Goal: Task Accomplishment & Management: Use online tool/utility

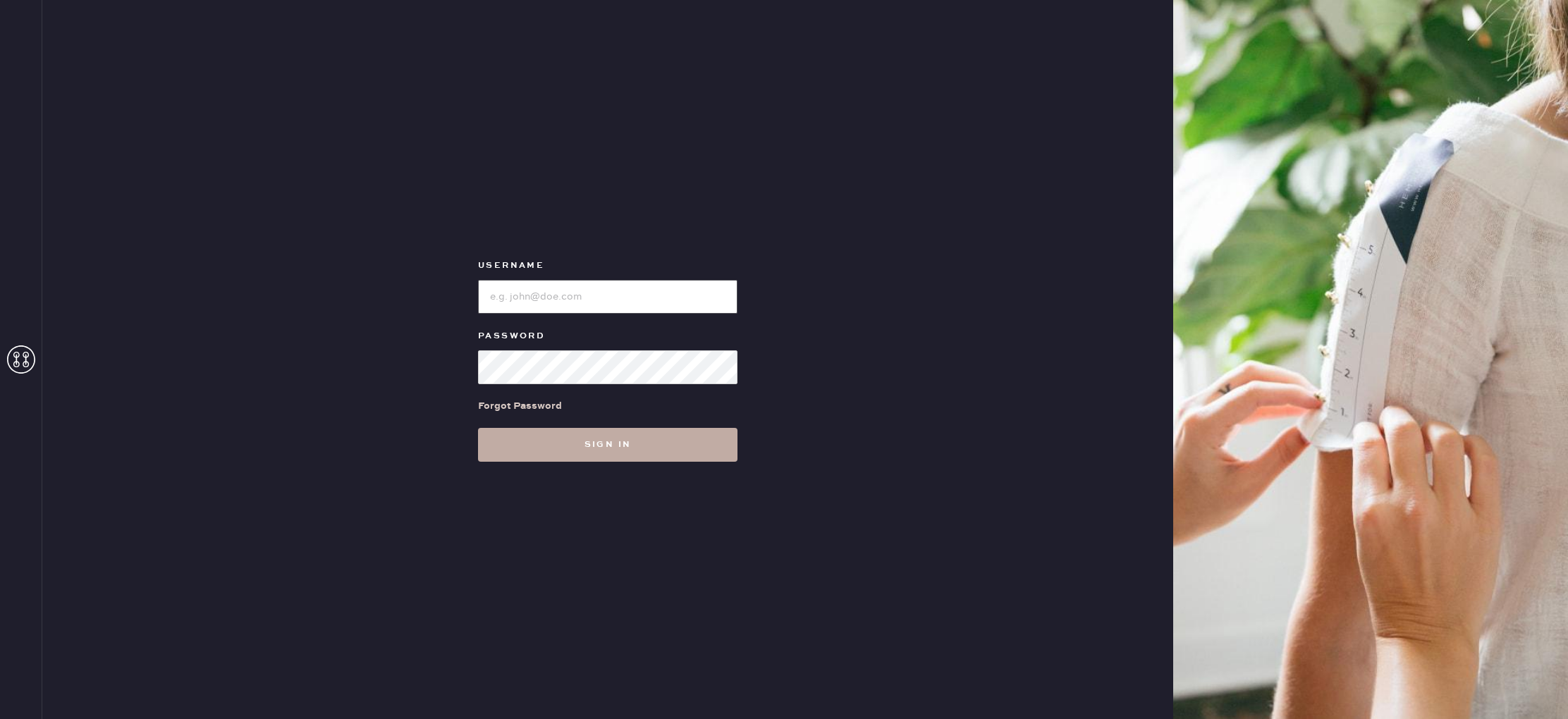
type input "reformationbeverlyhills"
click at [698, 454] on button "Sign in" at bounding box center [608, 444] width 259 height 34
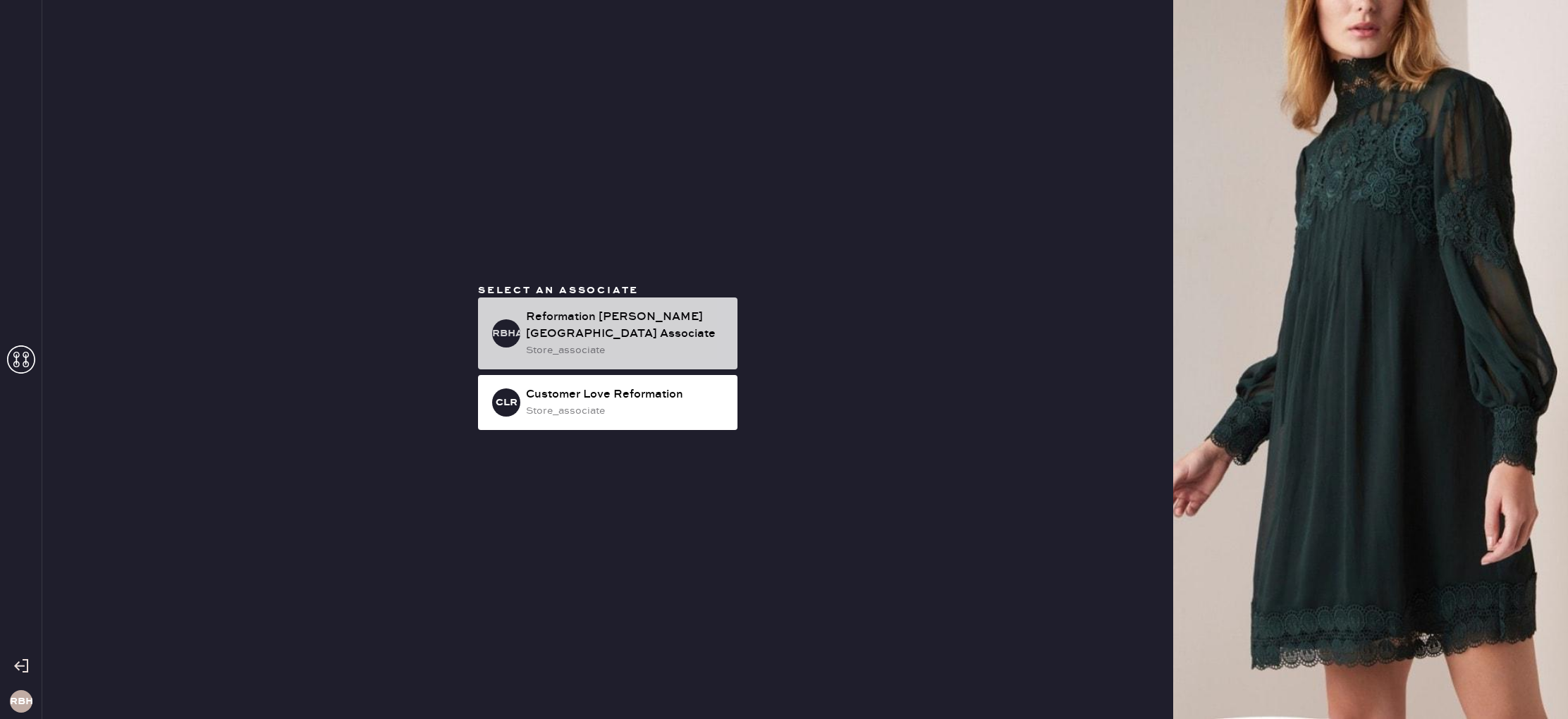
click at [609, 327] on div "Reformation [PERSON_NAME][GEOGRAPHIC_DATA] Associate" at bounding box center [626, 325] width 200 height 34
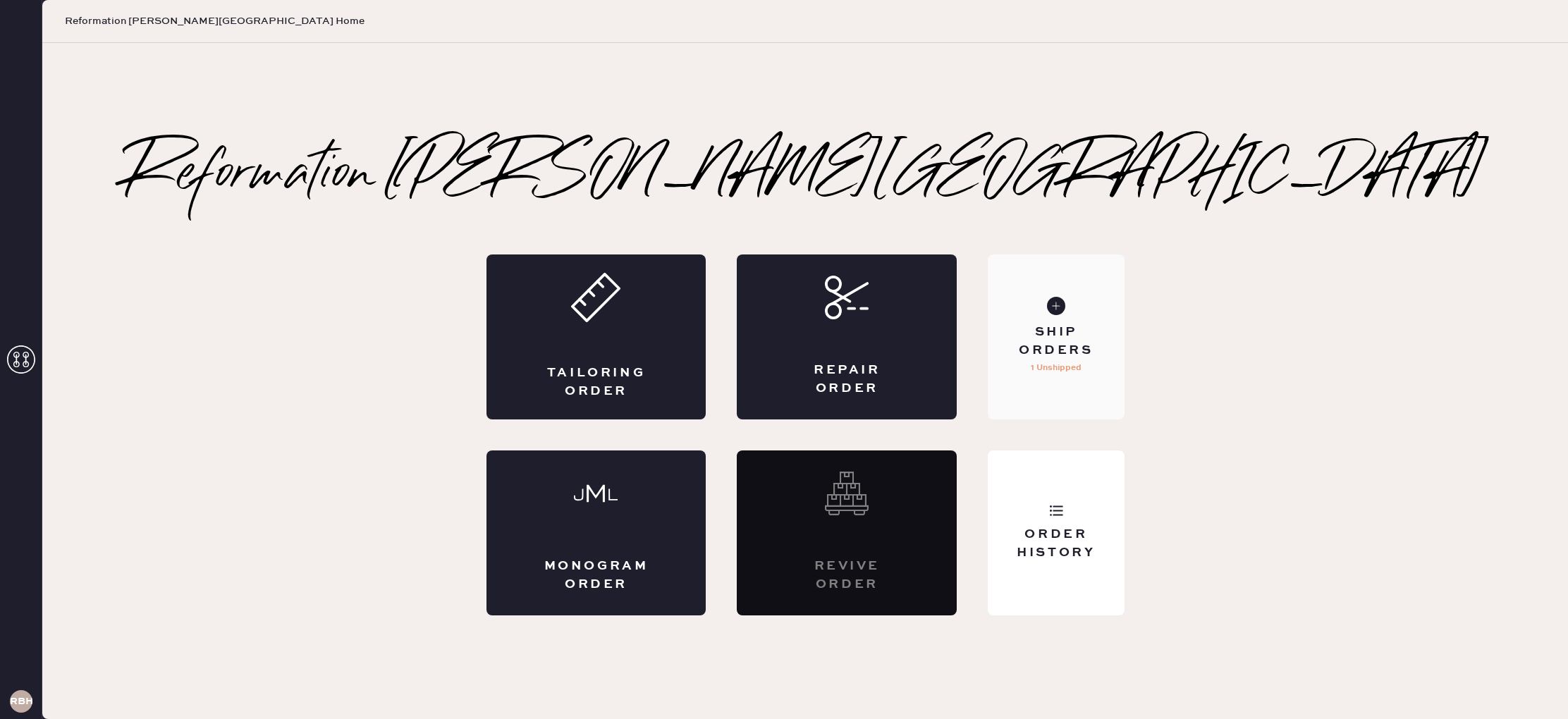
click at [1057, 355] on div "Ship Orders" at bounding box center [1055, 341] width 113 height 35
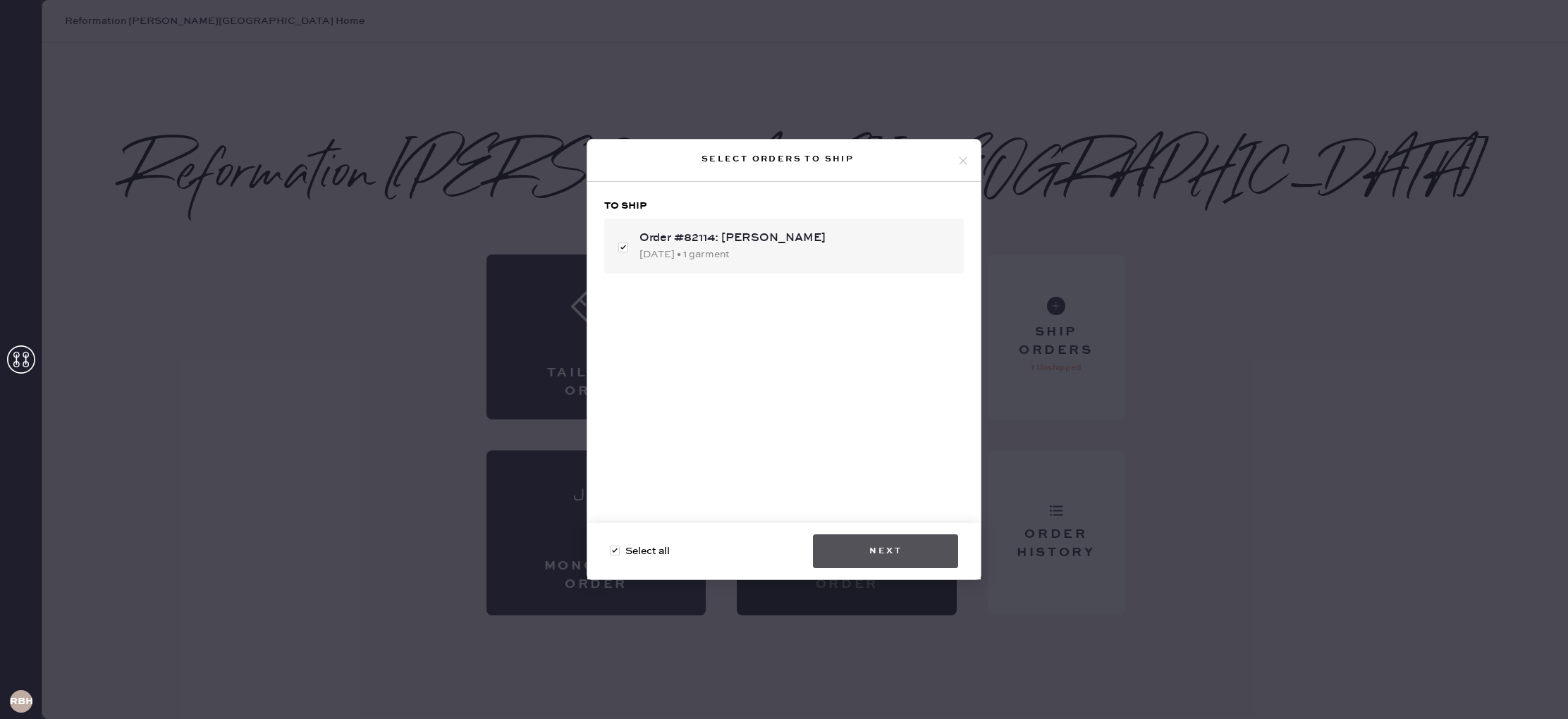
click at [881, 548] on button "Next" at bounding box center [886, 551] width 145 height 34
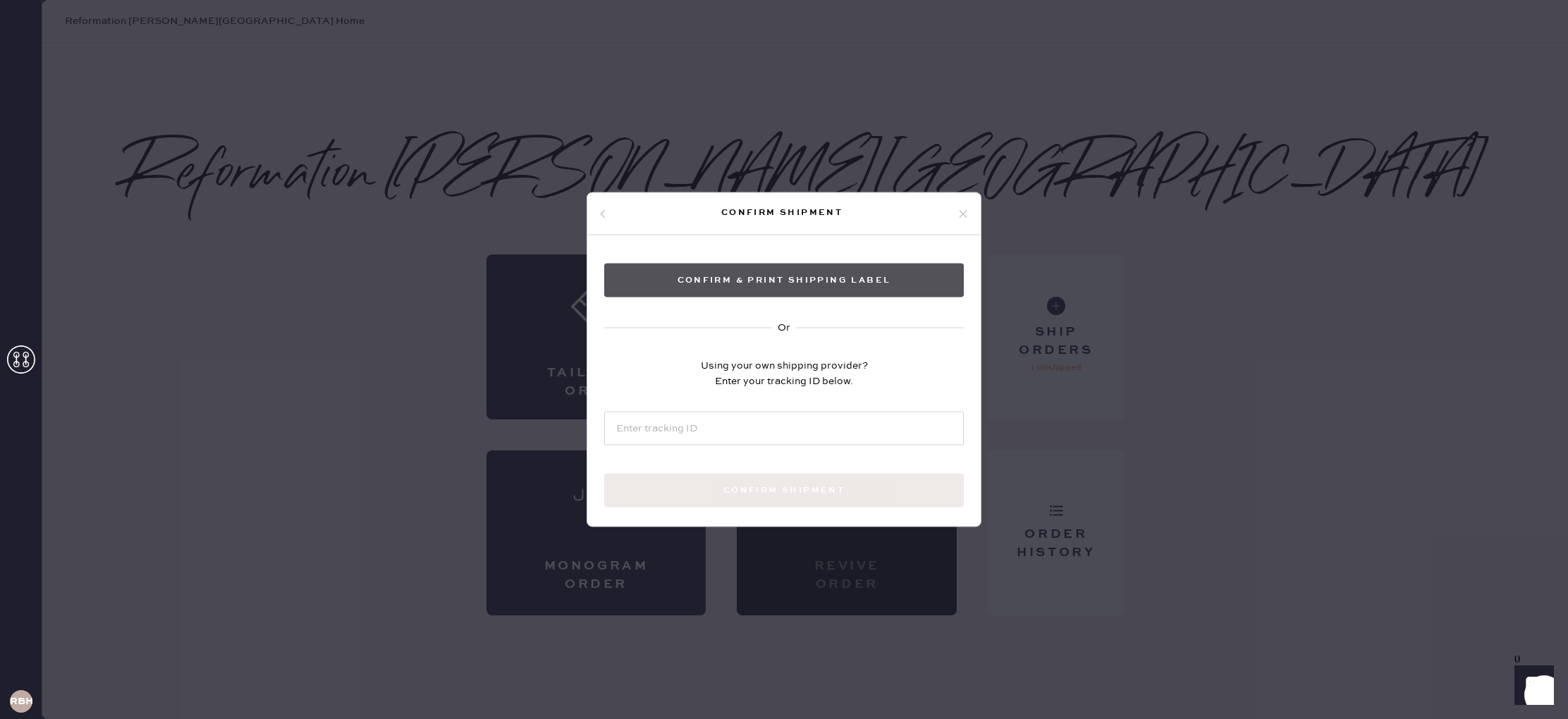
click at [851, 281] on button "Confirm & Print shipping label" at bounding box center [784, 280] width 360 height 34
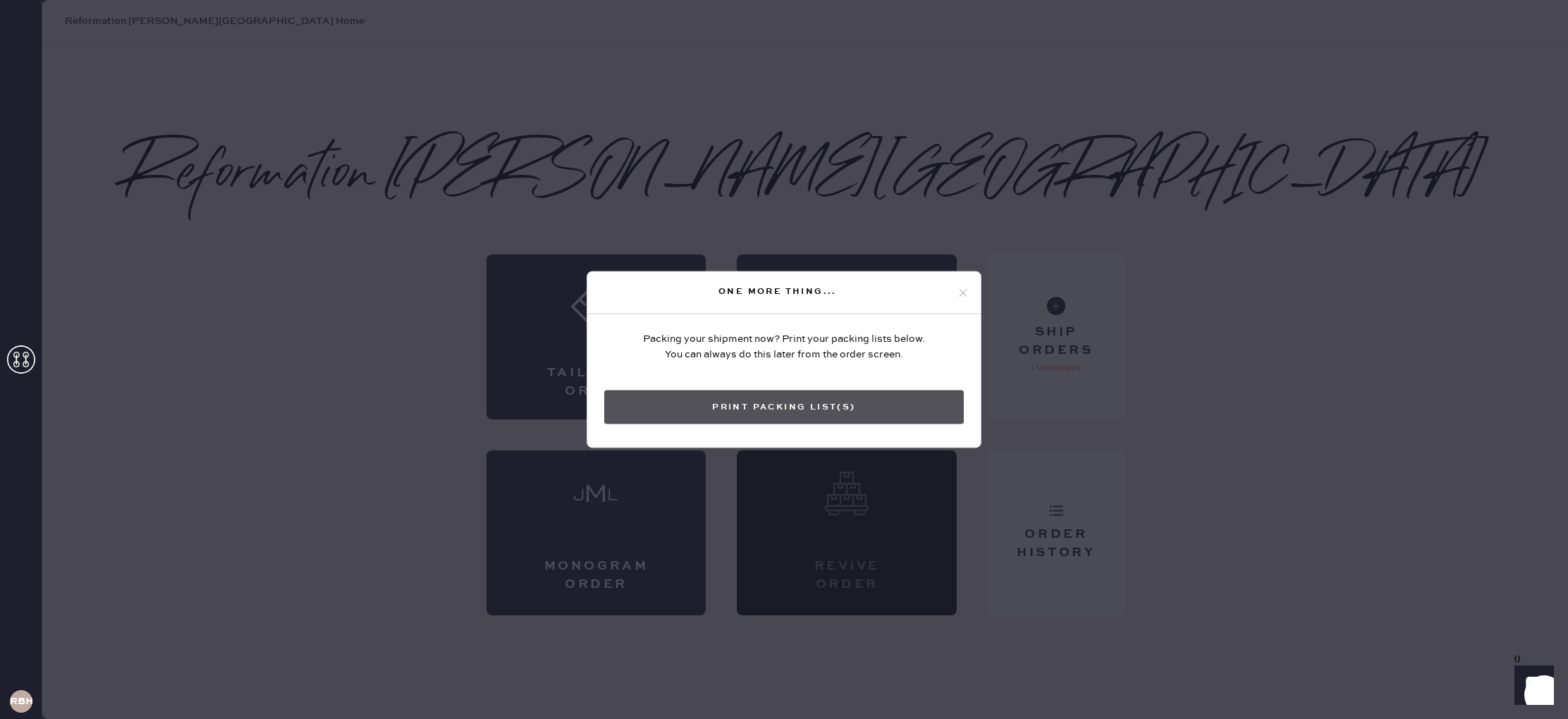
click at [916, 409] on button "Print Packing List(s)" at bounding box center [784, 407] width 360 height 34
